Goal: Task Accomplishment & Management: Use online tool/utility

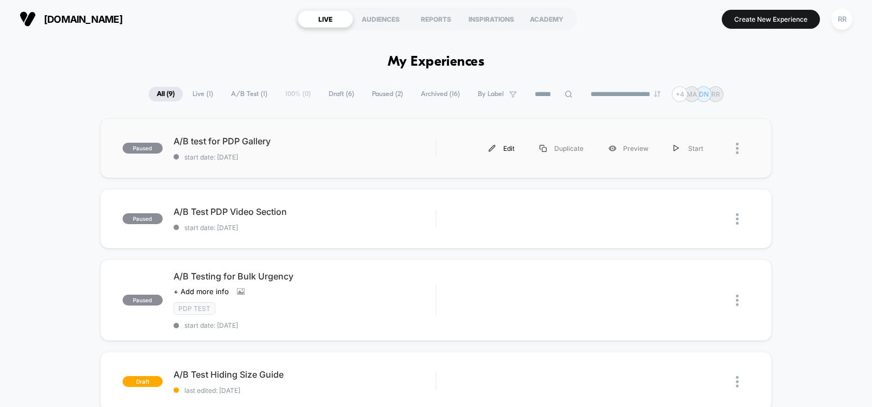
click at [502, 145] on div "Edit" at bounding box center [501, 148] width 51 height 24
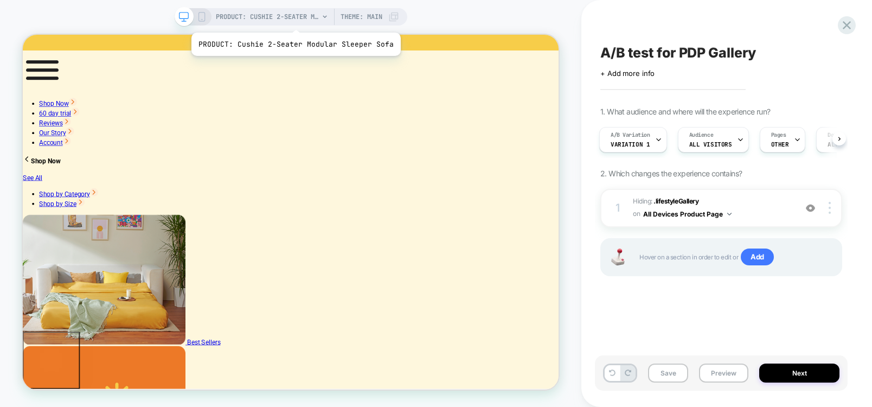
click at [294, 19] on span "PRODUCT: Cushie 2-Seater Modular Sleeper Sofa" at bounding box center [267, 16] width 103 height 17
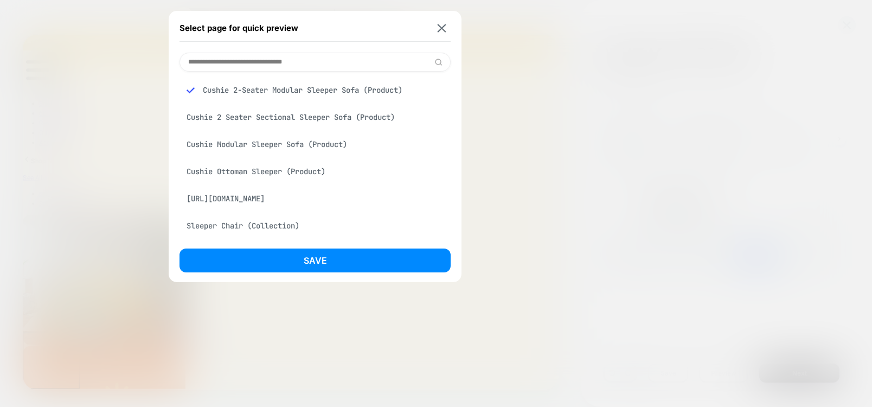
click at [789, 203] on div at bounding box center [436, 203] width 872 height 407
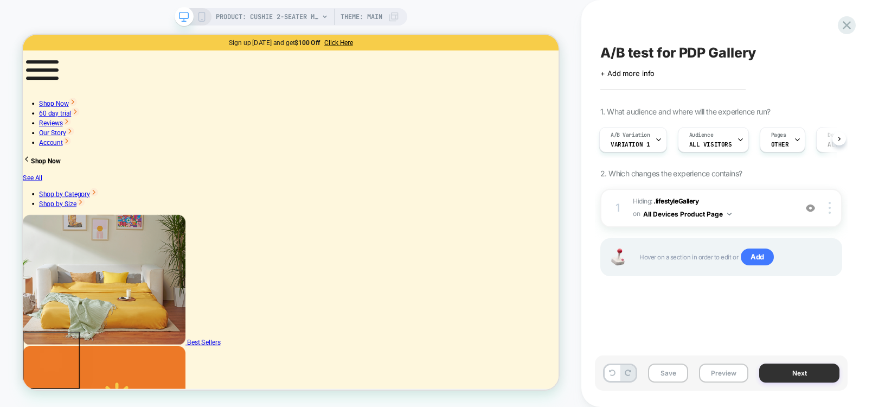
click at [804, 374] on button "Next" at bounding box center [799, 372] width 80 height 19
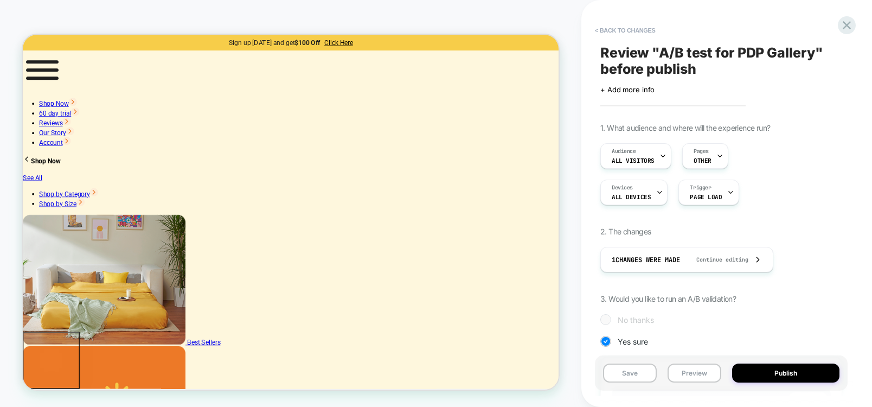
scroll to position [0, 1]
click at [804, 374] on button "Publish" at bounding box center [785, 372] width 107 height 19
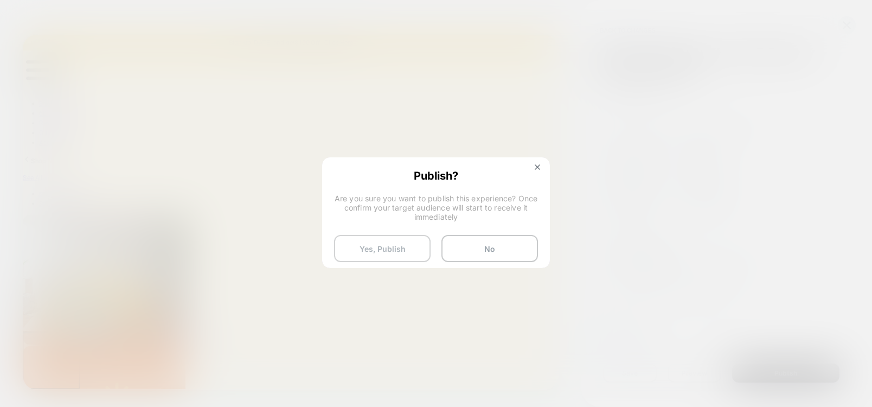
click at [382, 255] on button "Yes, Publish" at bounding box center [382, 248] width 97 height 27
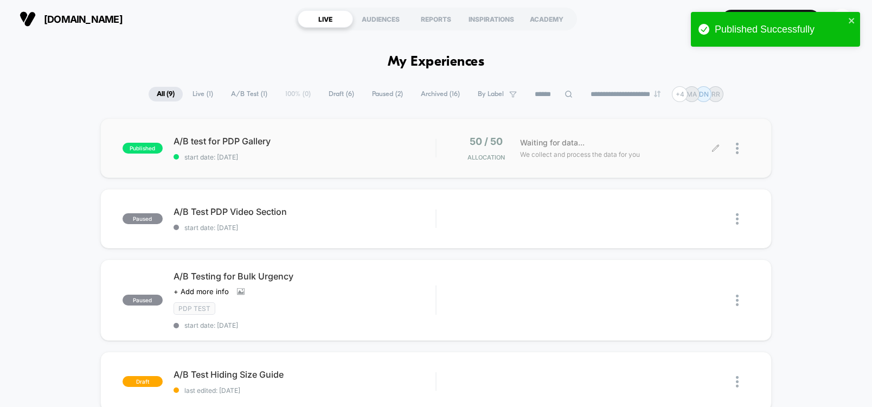
click at [736, 145] on div at bounding box center [733, 148] width 34 height 25
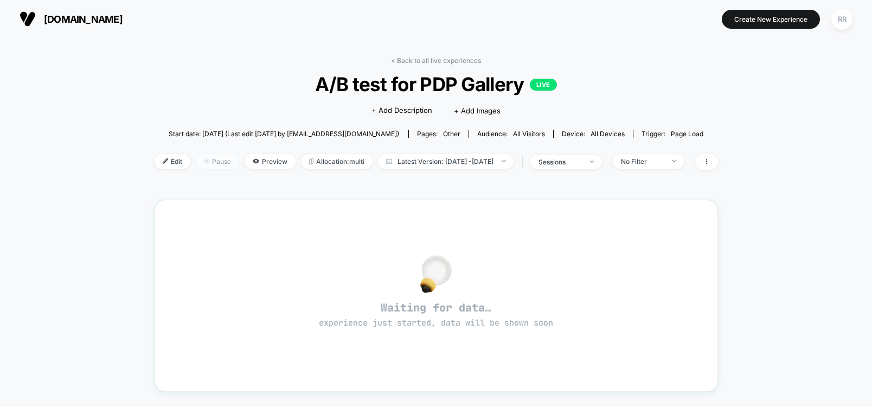
click at [198, 162] on span "Pause" at bounding box center [217, 161] width 43 height 15
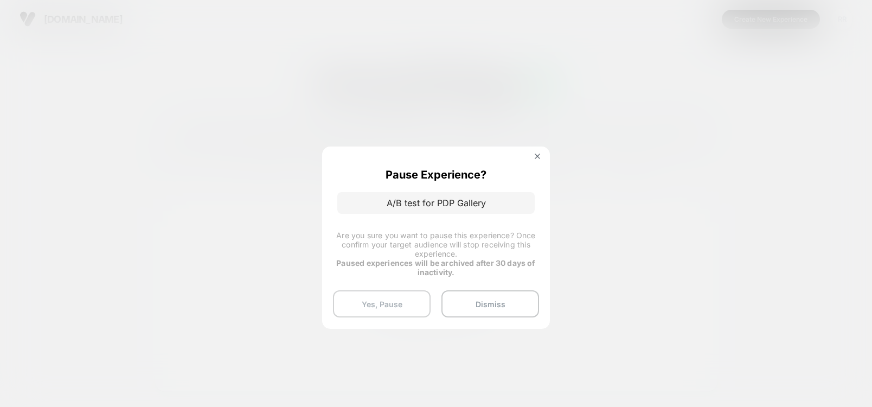
click at [387, 303] on button "Yes, Pause" at bounding box center [382, 303] width 98 height 27
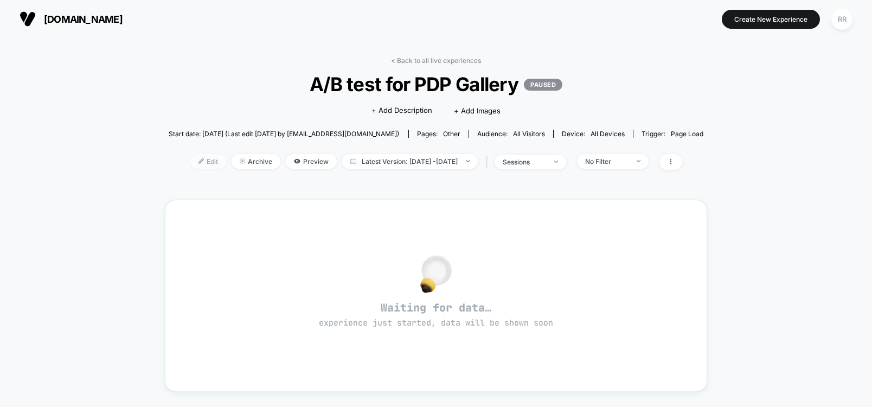
click at [193, 160] on span "Edit" at bounding box center [208, 161] width 36 height 15
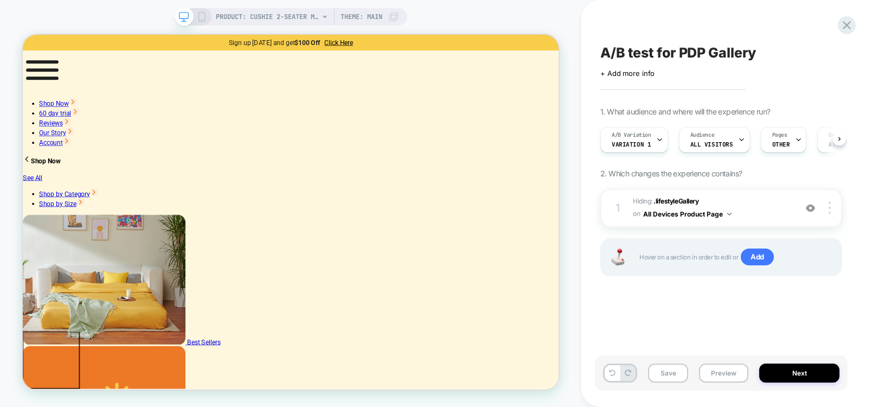
scroll to position [0, 1]
